Goal: Transaction & Acquisition: Purchase product/service

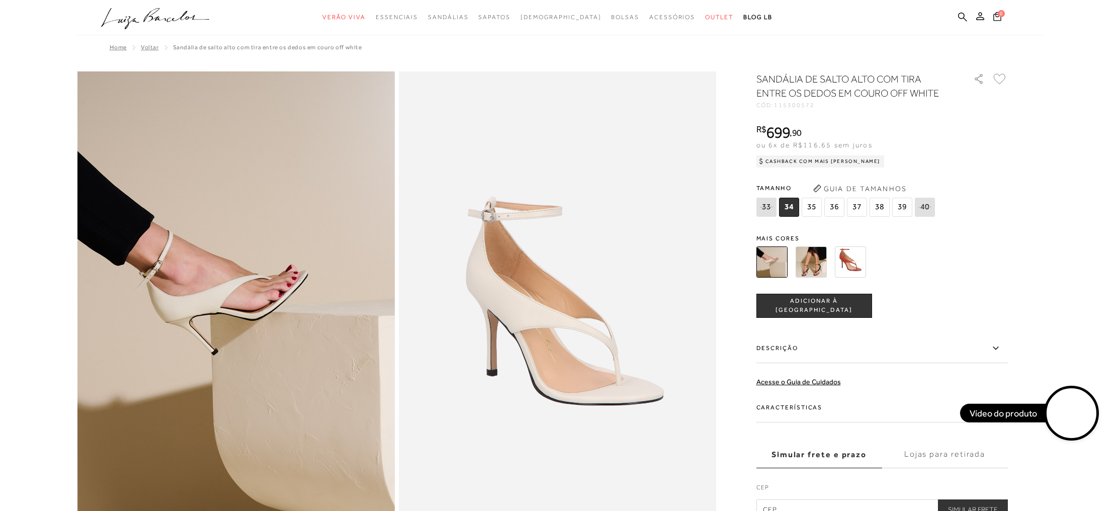
click at [810, 266] on img at bounding box center [810, 261] width 31 height 31
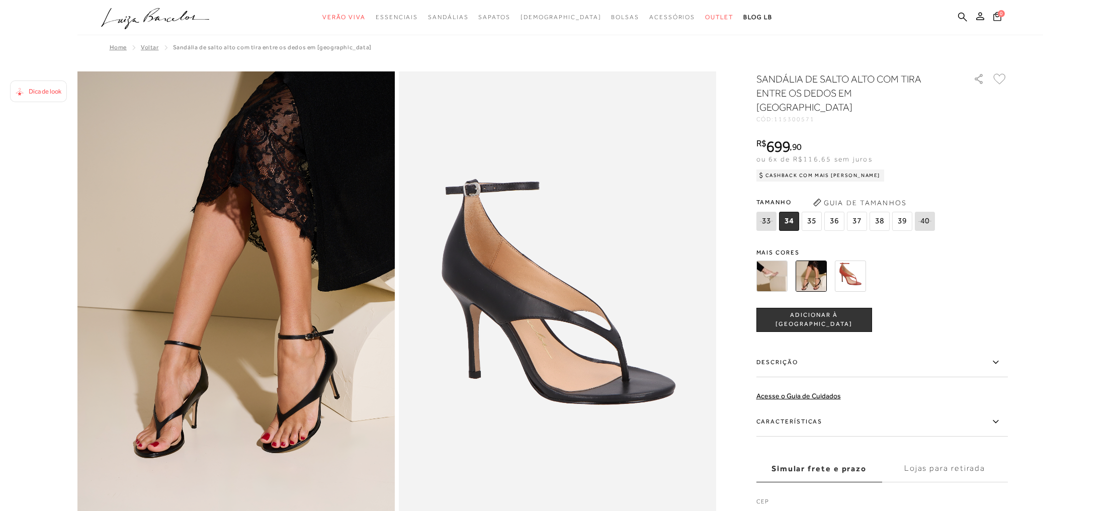
click at [889, 195] on button "Guia de Tamanhos" at bounding box center [860, 203] width 101 height 16
click at [852, 267] on img at bounding box center [850, 275] width 31 height 31
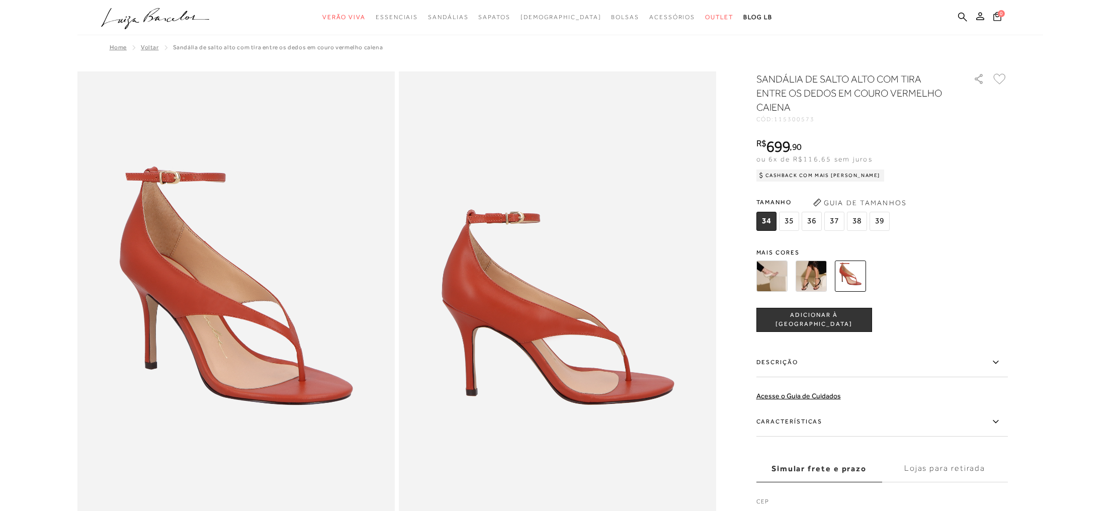
click at [767, 284] on img at bounding box center [771, 275] width 31 height 31
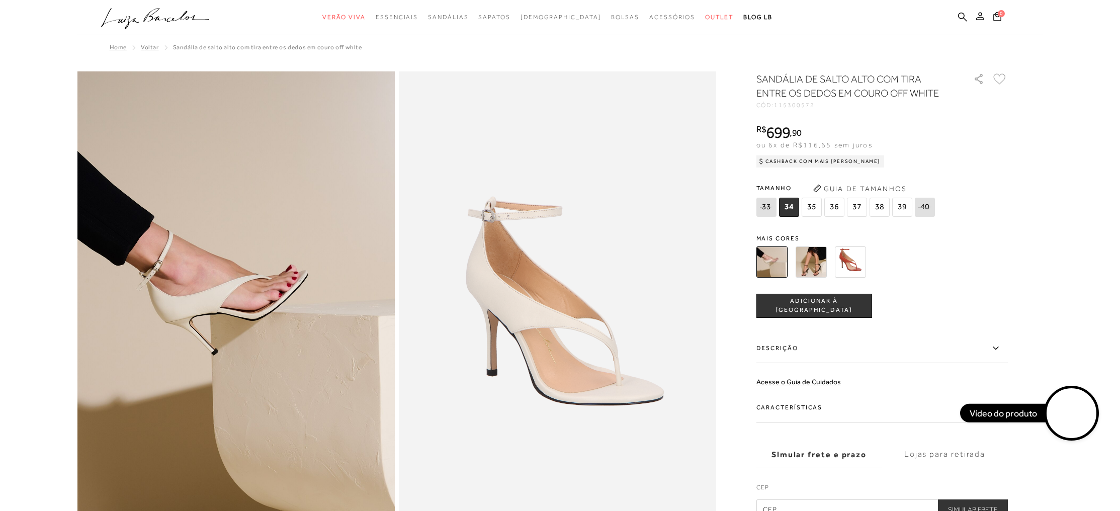
click at [805, 268] on img at bounding box center [810, 261] width 31 height 31
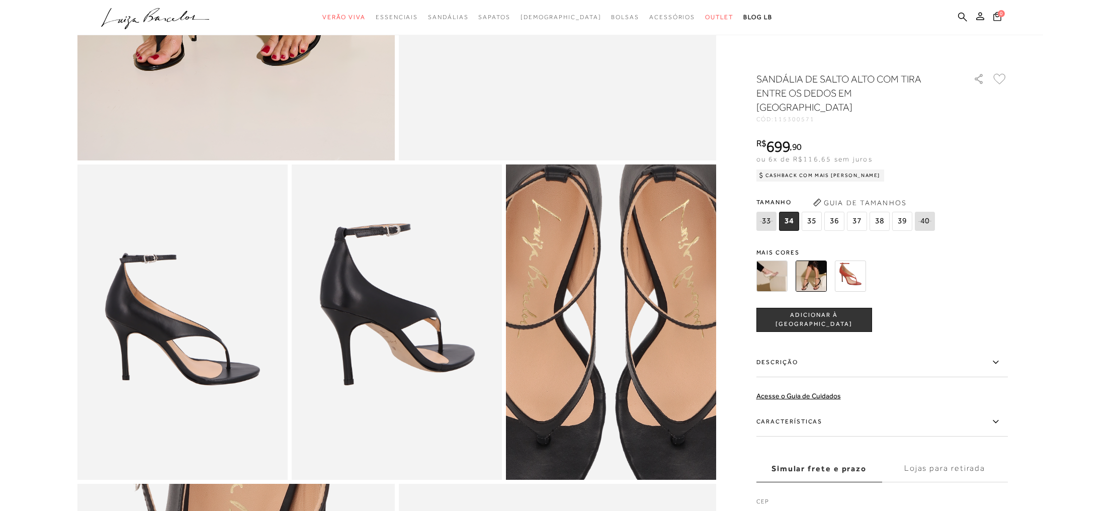
scroll to position [790, 0]
